Goal: Transaction & Acquisition: Purchase product/service

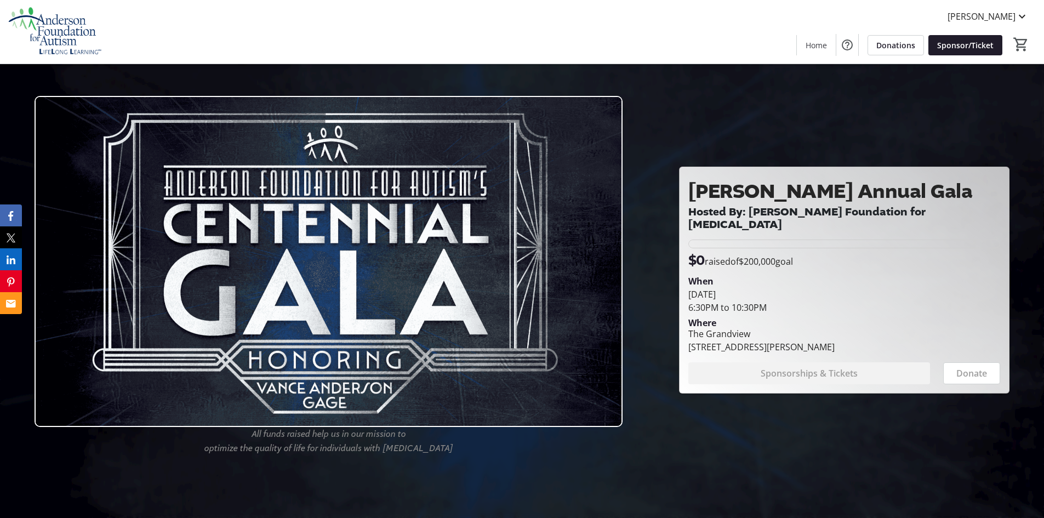
drag, startPoint x: 865, startPoint y: 346, endPoint x: 681, endPoint y: 198, distance: 236.2
click at [681, 198] on div "[PERSON_NAME] Annual Gala Hosted By: [PERSON_NAME] Foundation for [MEDICAL_DATA…" at bounding box center [844, 280] width 329 height 226
drag, startPoint x: 721, startPoint y: 200, endPoint x: 716, endPoint y: 254, distance: 54.5
click at [716, 254] on p "$0 raised of $200,000 goal" at bounding box center [741, 261] width 105 height 20
drag, startPoint x: 703, startPoint y: 196, endPoint x: 887, endPoint y: 343, distance: 235.5
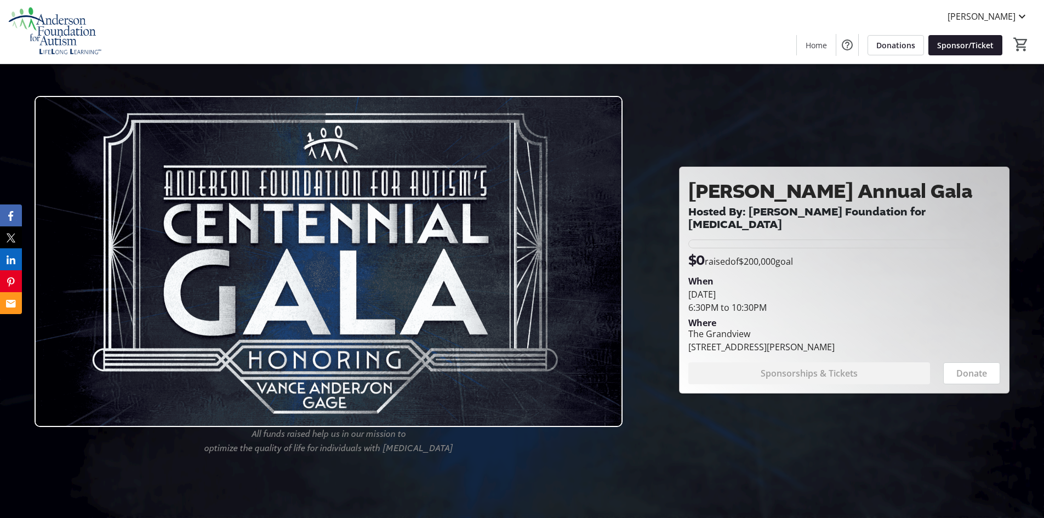
click at [887, 343] on div "[PERSON_NAME] Annual Gala Hosted By: [PERSON_NAME] Foundation for [MEDICAL_DATA…" at bounding box center [844, 280] width 329 height 226
copy div "[PERSON_NAME] Annual Gala Hosted By: [PERSON_NAME] Foundation for [MEDICAL_DATA…"
